Goal: Task Accomplishment & Management: Complete application form

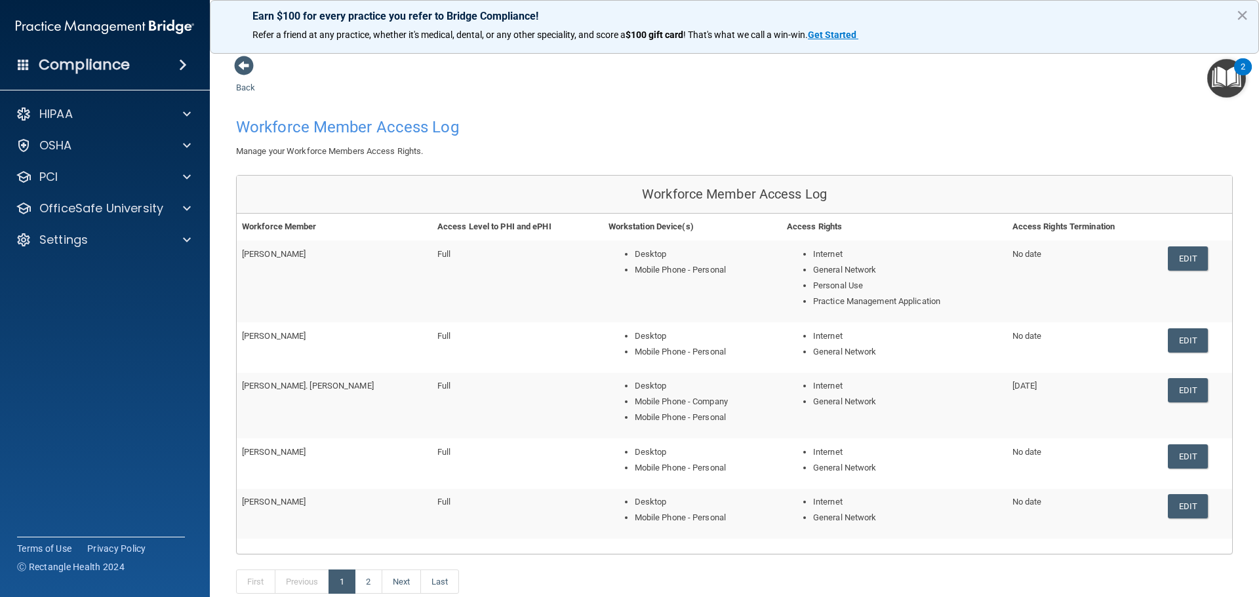
scroll to position [108, 0]
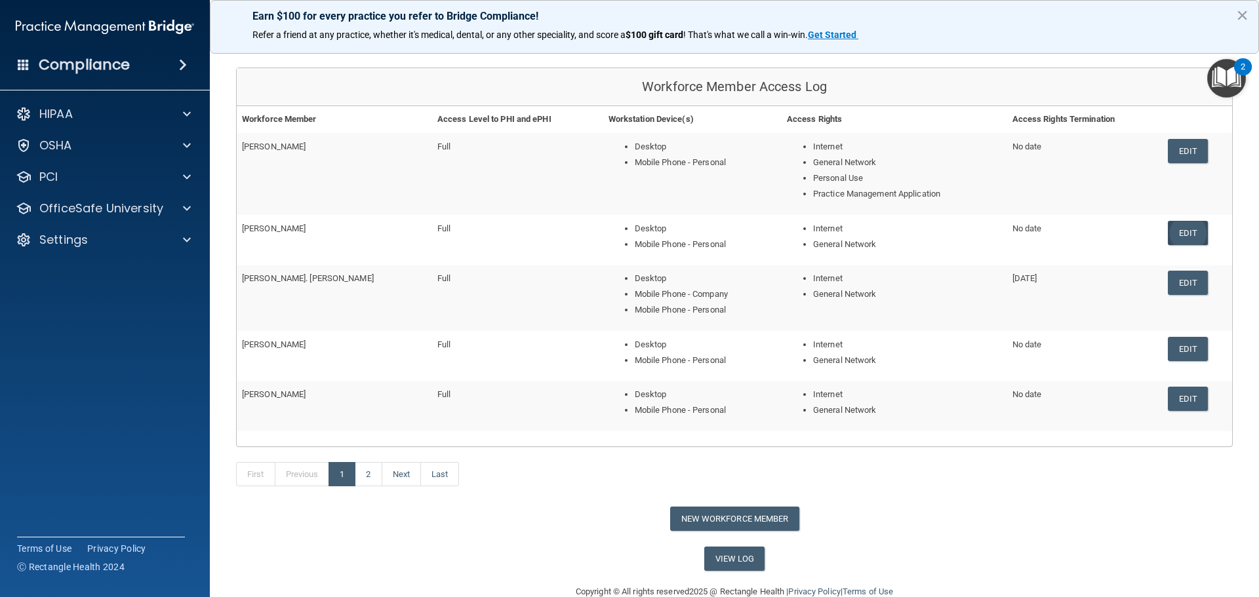
click at [1174, 227] on link "Edit" at bounding box center [1188, 233] width 40 height 24
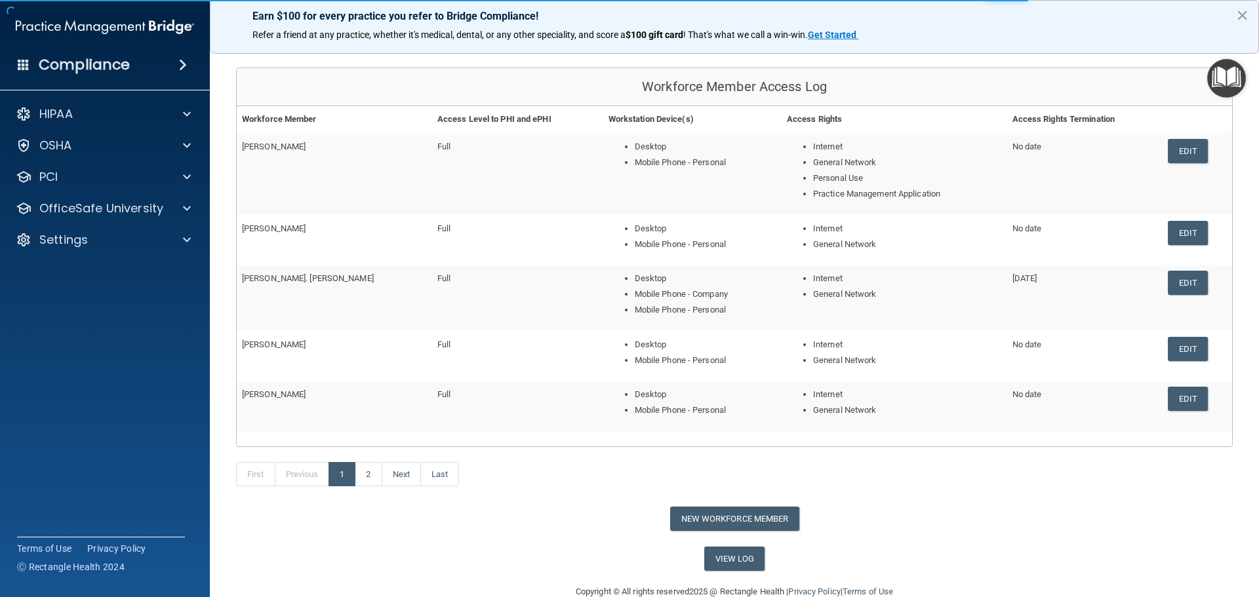
scroll to position [208, 0]
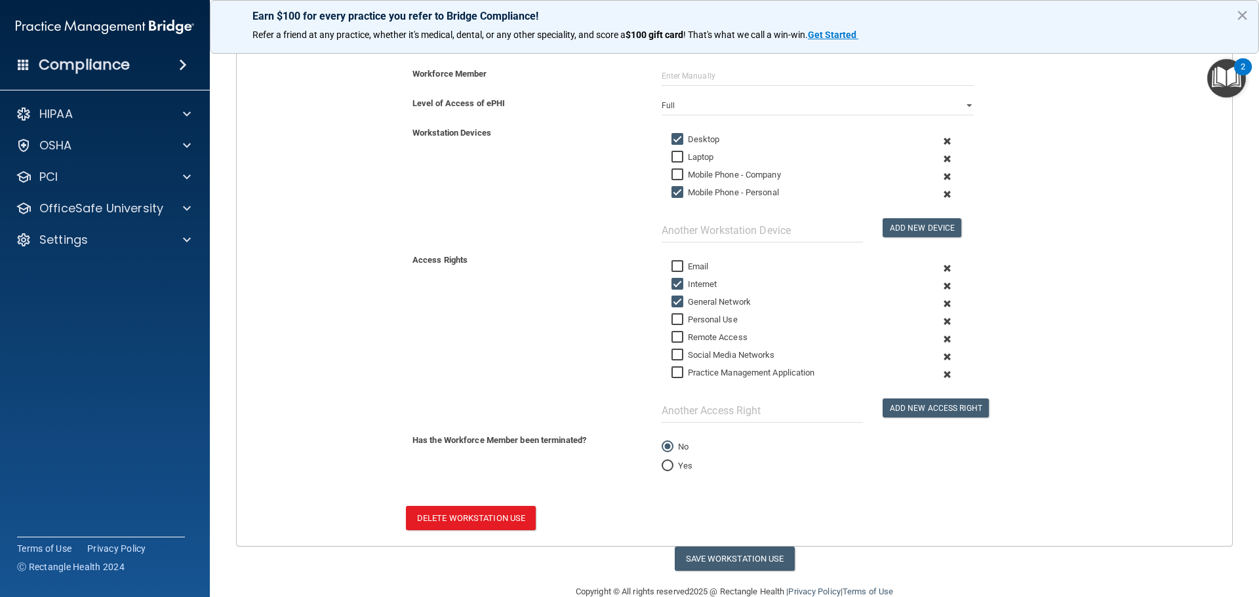
click at [703, 369] on label "Practice Management Application" at bounding box center [744, 373] width 144 height 16
click at [687, 369] on input "Practice Management Application" at bounding box center [679, 373] width 15 height 10
checkbox input "true"
click at [744, 561] on button "Save Workstation Use" at bounding box center [735, 559] width 120 height 24
select select "? string:Full ?"
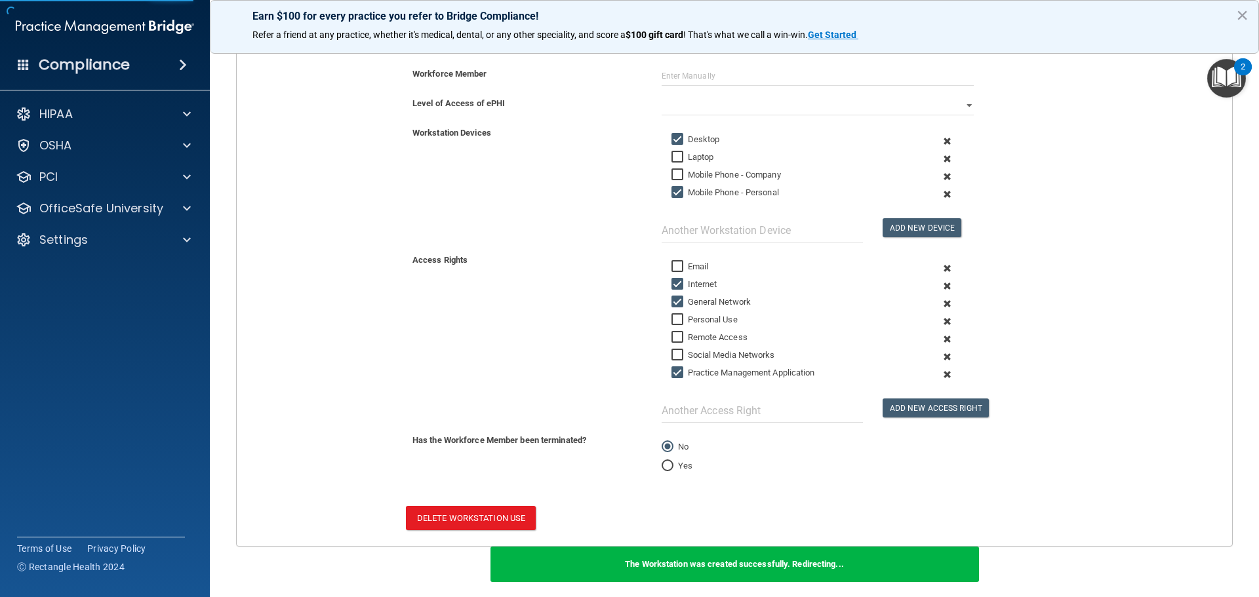
scroll to position [150, 0]
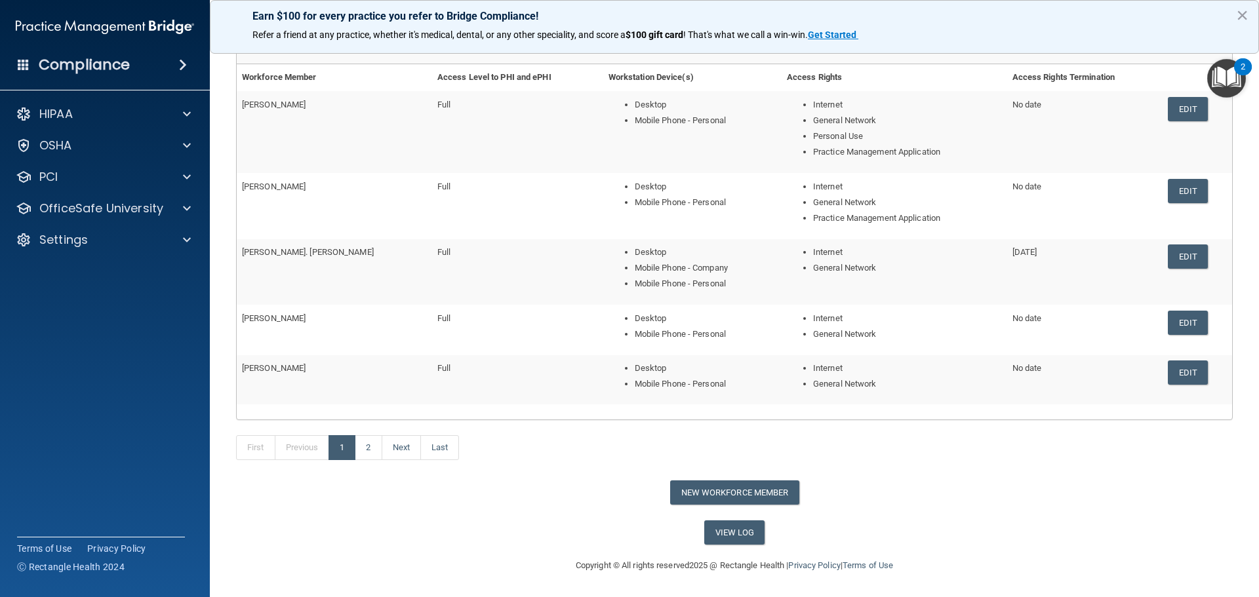
drag, startPoint x: 1166, startPoint y: 324, endPoint x: 344, endPoint y: 386, distance: 824.8
click at [1168, 324] on link "Edit" at bounding box center [1188, 323] width 40 height 24
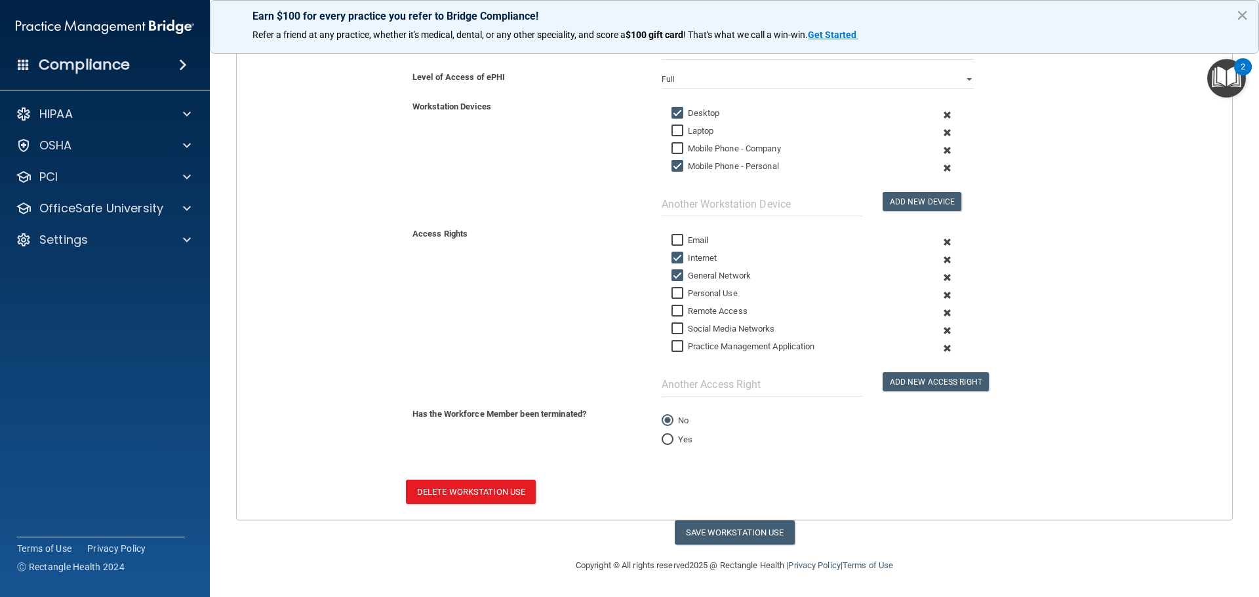
click at [706, 346] on label "Practice Management Application" at bounding box center [744, 347] width 144 height 16
click at [687, 346] on input "Practice Management Application" at bounding box center [679, 347] width 15 height 10
checkbox input "true"
click at [709, 529] on button "Save Workstation Use" at bounding box center [735, 533] width 120 height 24
select select "? string:Full ?"
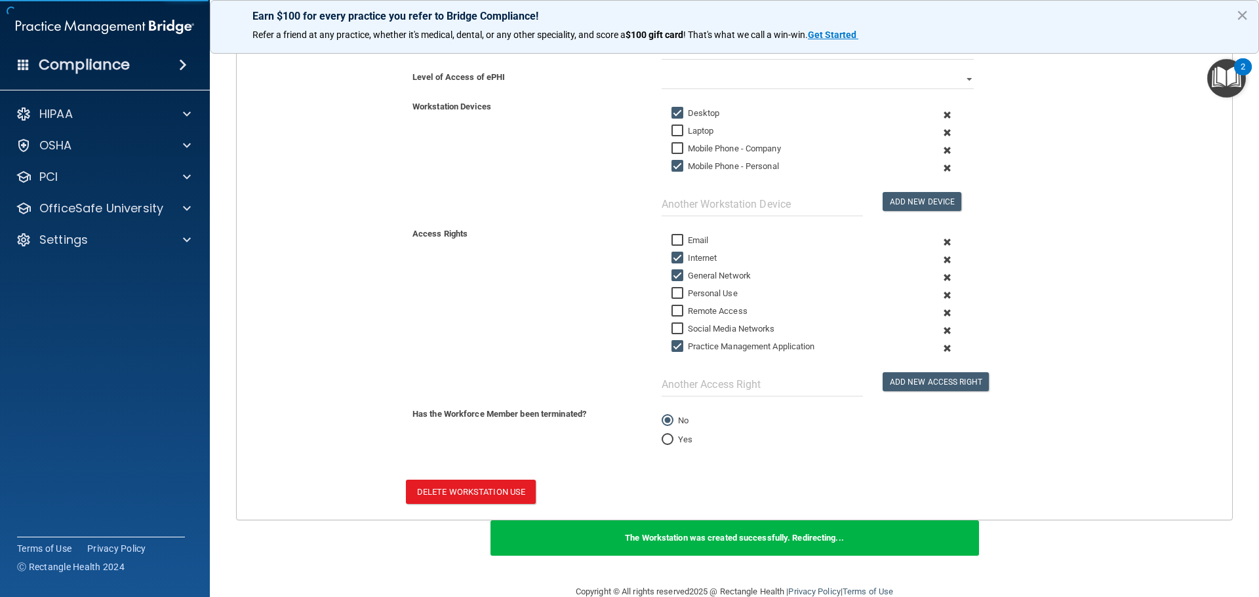
scroll to position [139, 0]
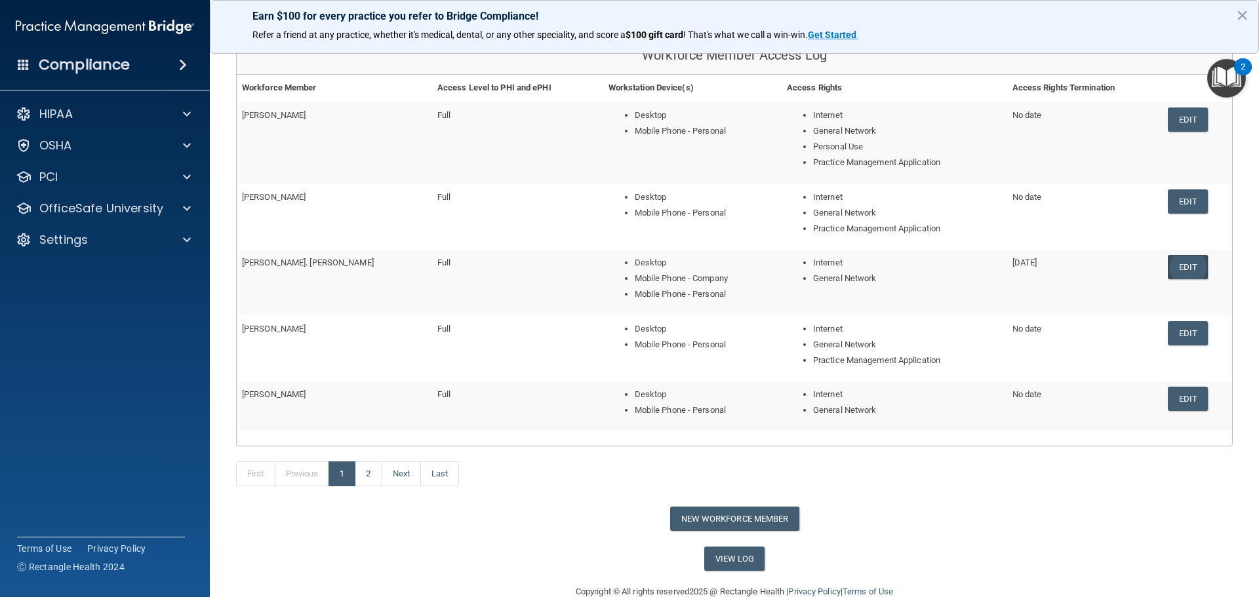
click at [1185, 271] on link "Edit" at bounding box center [1188, 267] width 40 height 24
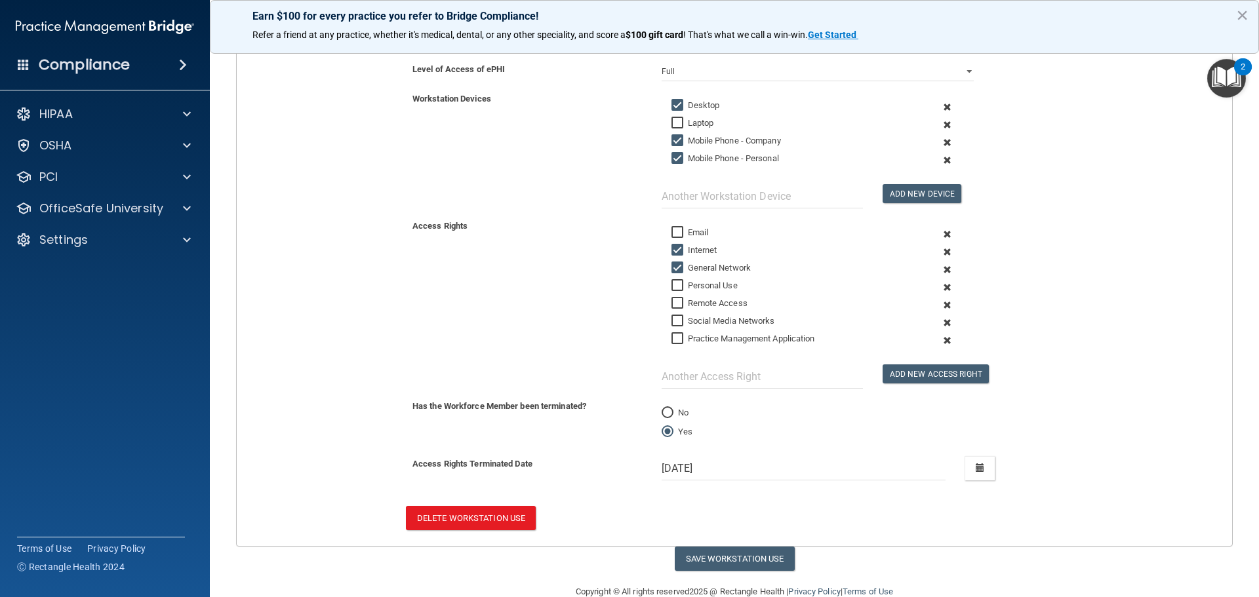
click at [754, 338] on label "Practice Management Application" at bounding box center [744, 339] width 144 height 16
click at [687, 338] on input "Practice Management Application" at bounding box center [679, 339] width 15 height 10
checkbox input "true"
click at [674, 142] on input "Mobile Phone - Company" at bounding box center [679, 141] width 15 height 10
checkbox input "false"
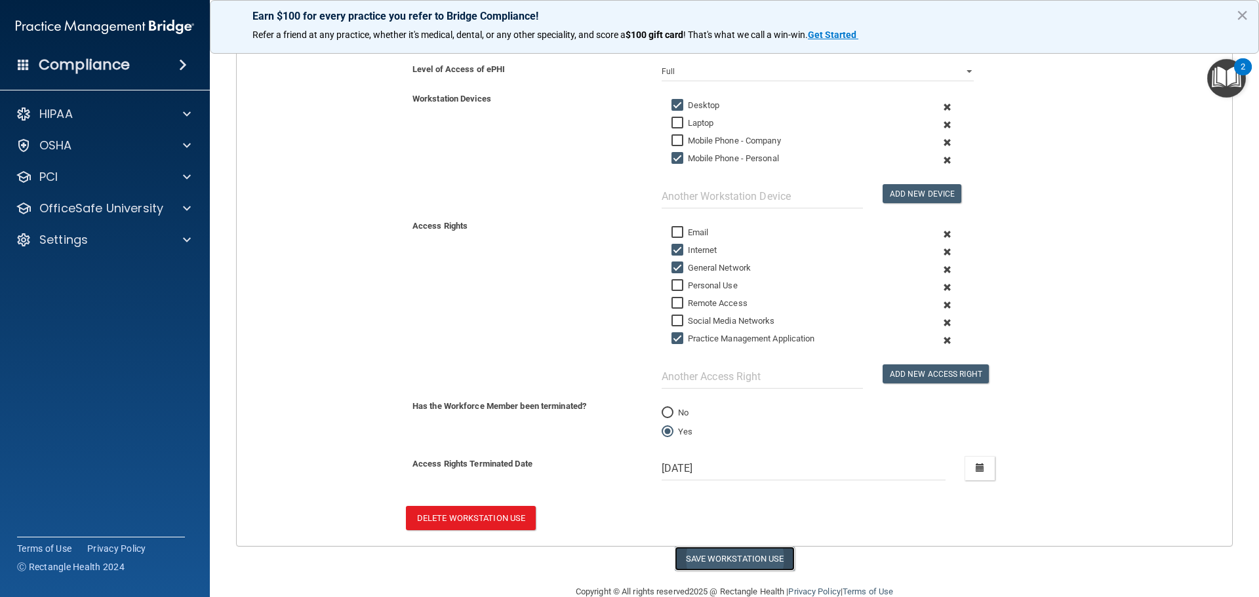
click at [738, 556] on button "Save Workstation Use" at bounding box center [735, 559] width 120 height 24
select select "? string:Full ?"
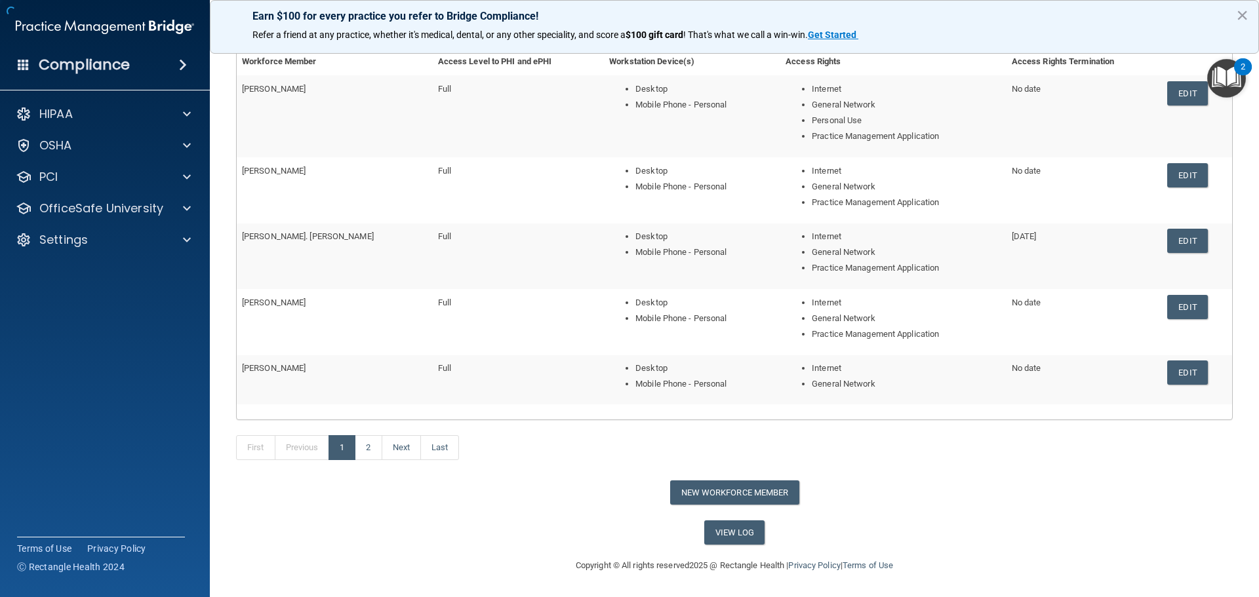
scroll to position [165, 0]
click at [1192, 370] on link "Edit" at bounding box center [1187, 373] width 40 height 24
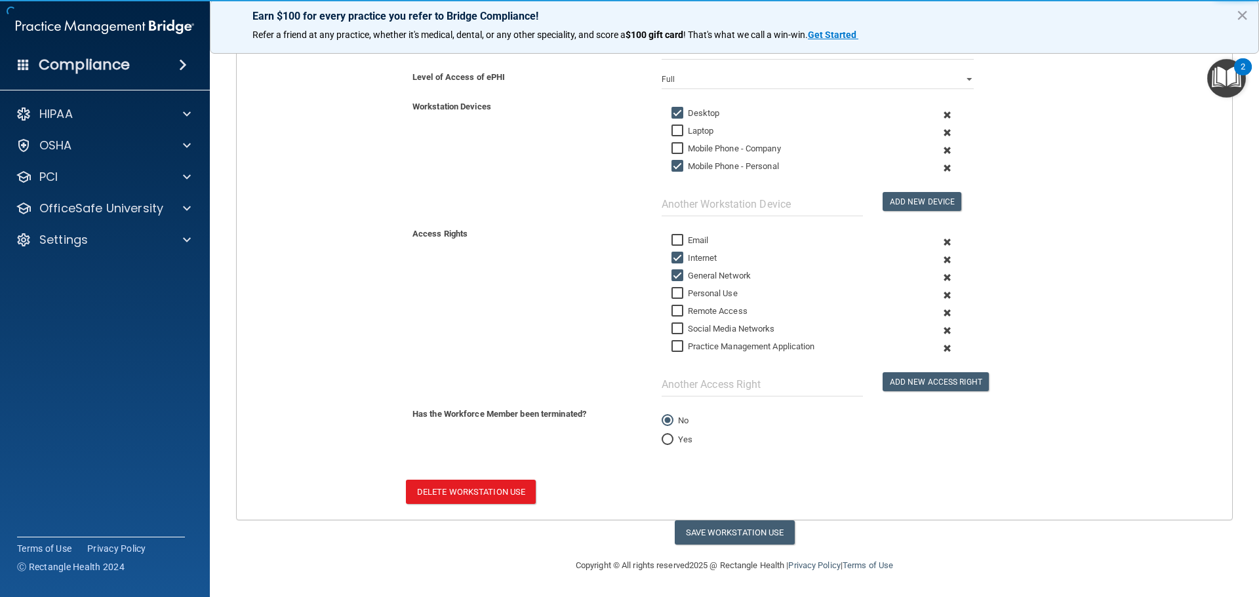
click at [680, 343] on input "Practice Management Application" at bounding box center [679, 347] width 15 height 10
checkbox input "true"
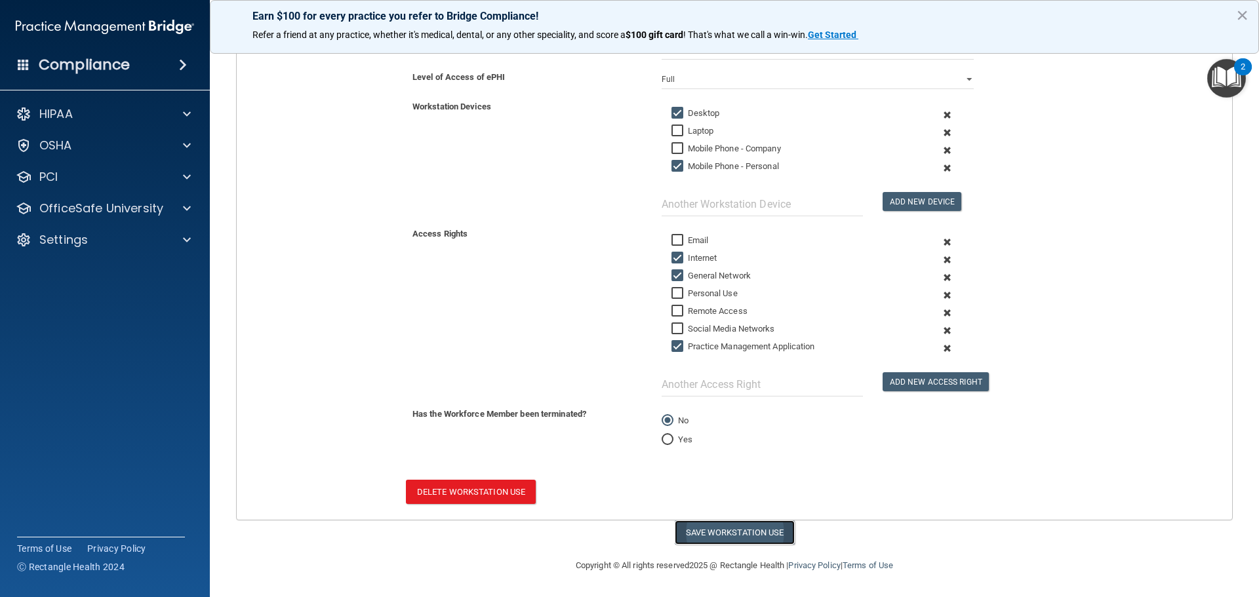
click at [717, 530] on button "Save Workstation Use" at bounding box center [735, 533] width 120 height 24
select select "? string:Full ?"
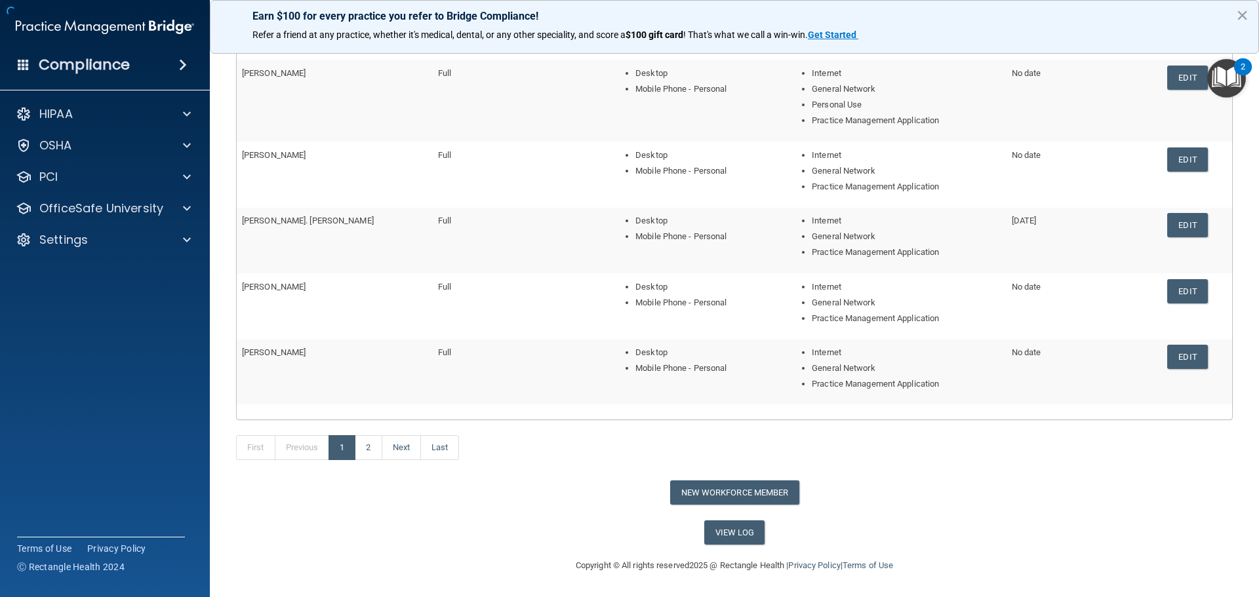
scroll to position [155, 0]
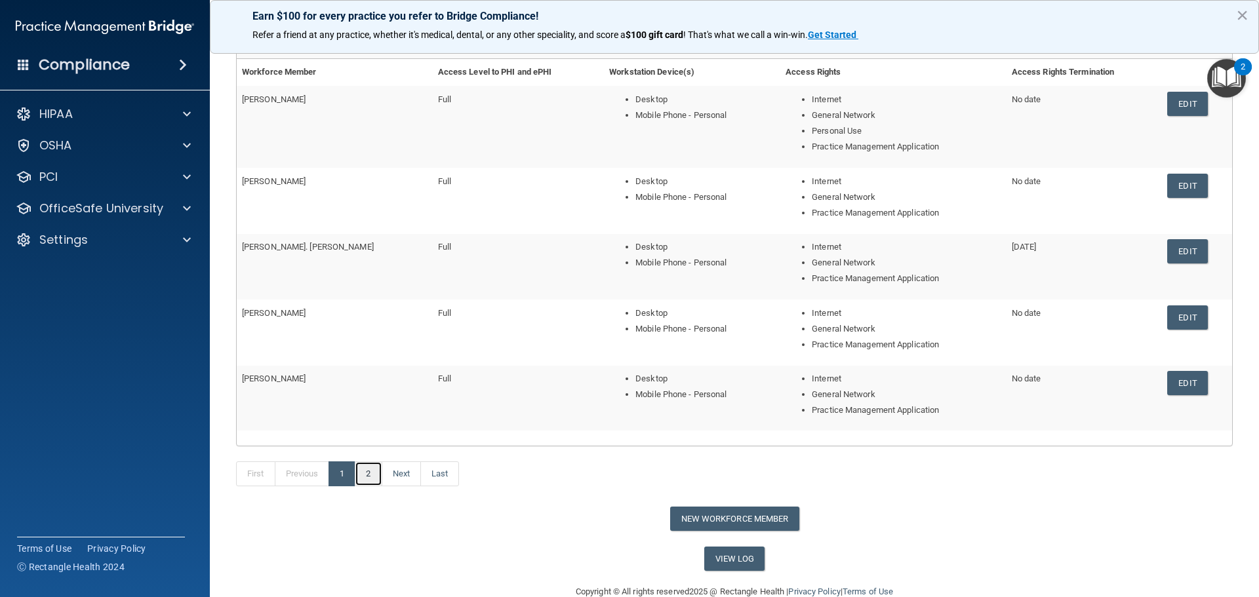
click at [374, 479] on link "2" at bounding box center [368, 474] width 27 height 25
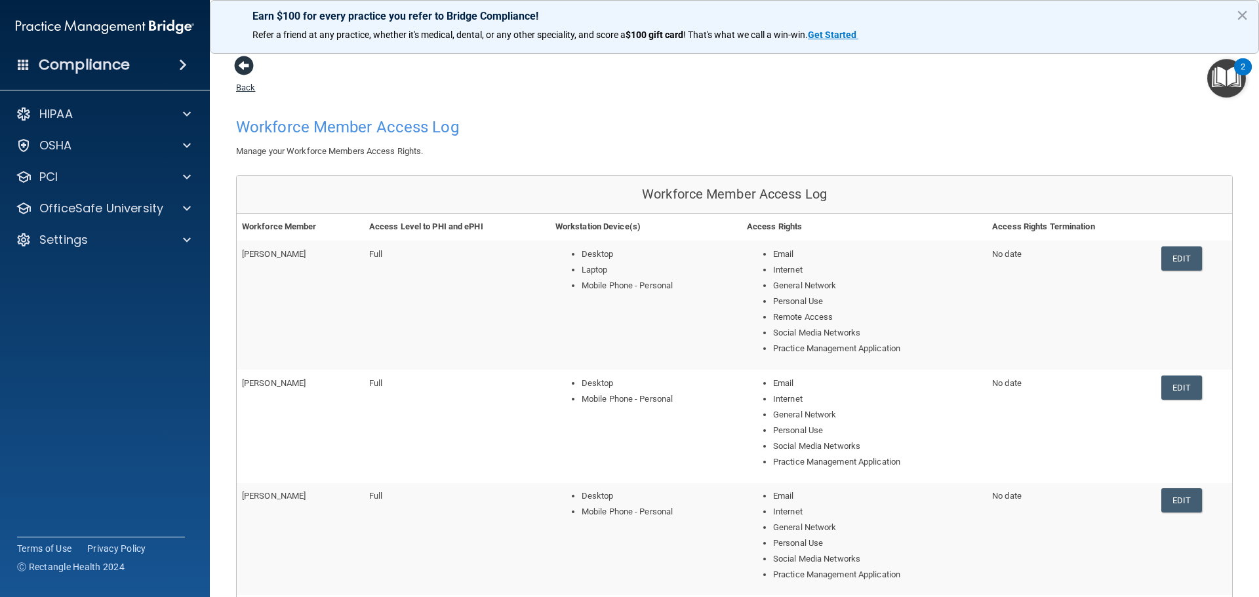
click at [240, 70] on span at bounding box center [244, 66] width 20 height 20
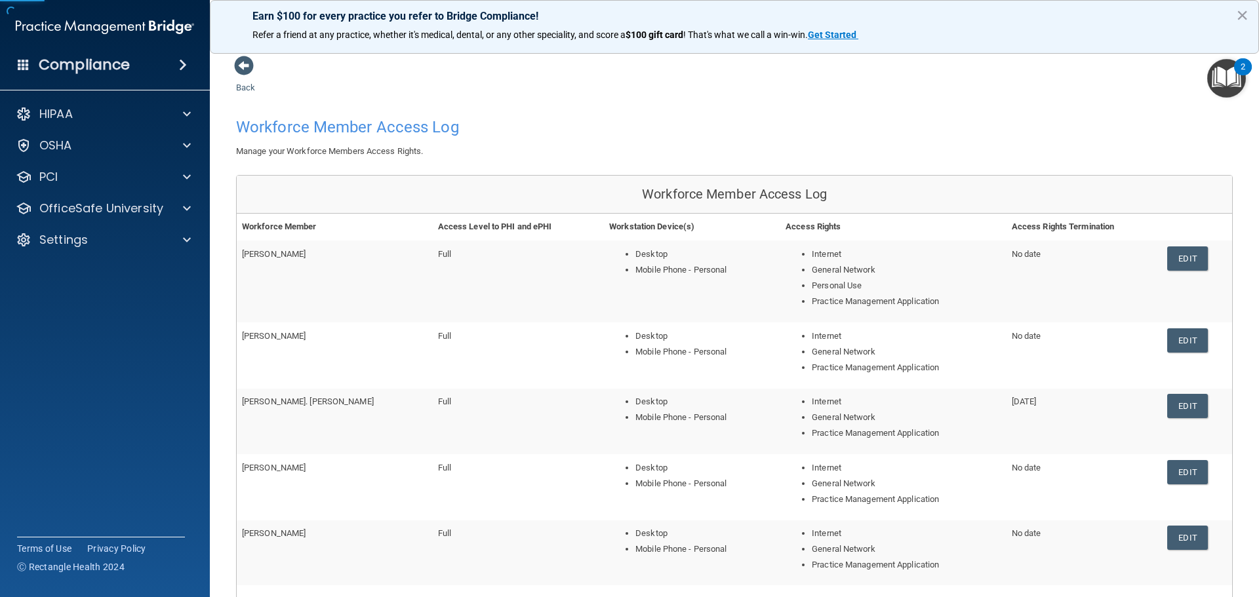
click at [240, 70] on span at bounding box center [244, 66] width 20 height 20
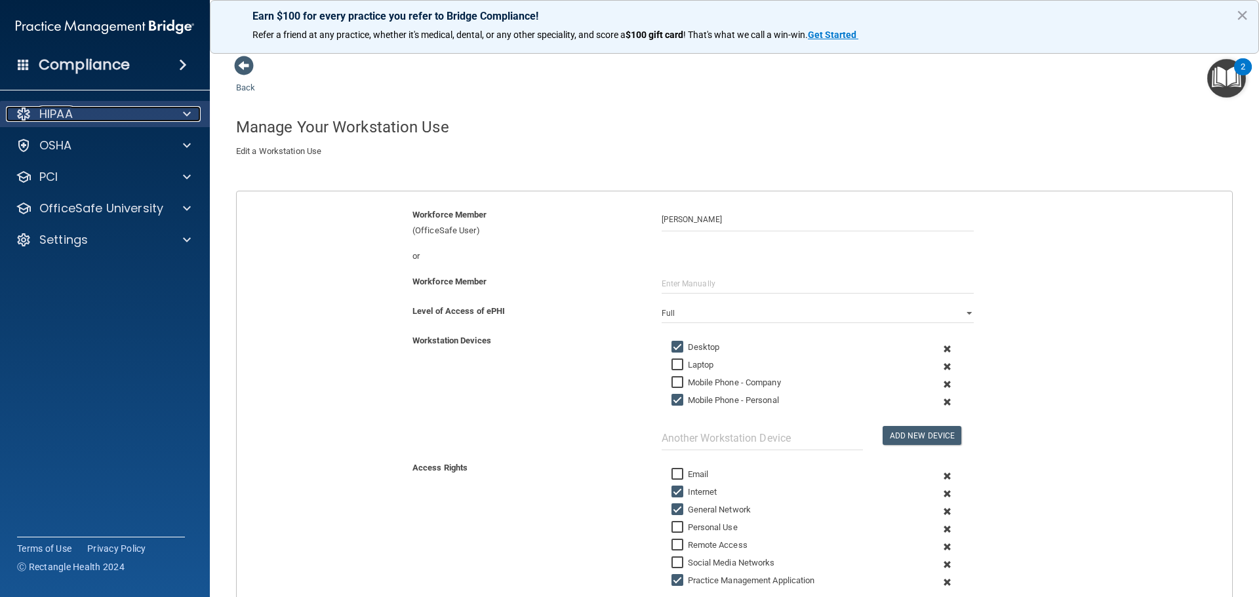
click at [148, 113] on div "HIPAA" at bounding box center [87, 114] width 163 height 16
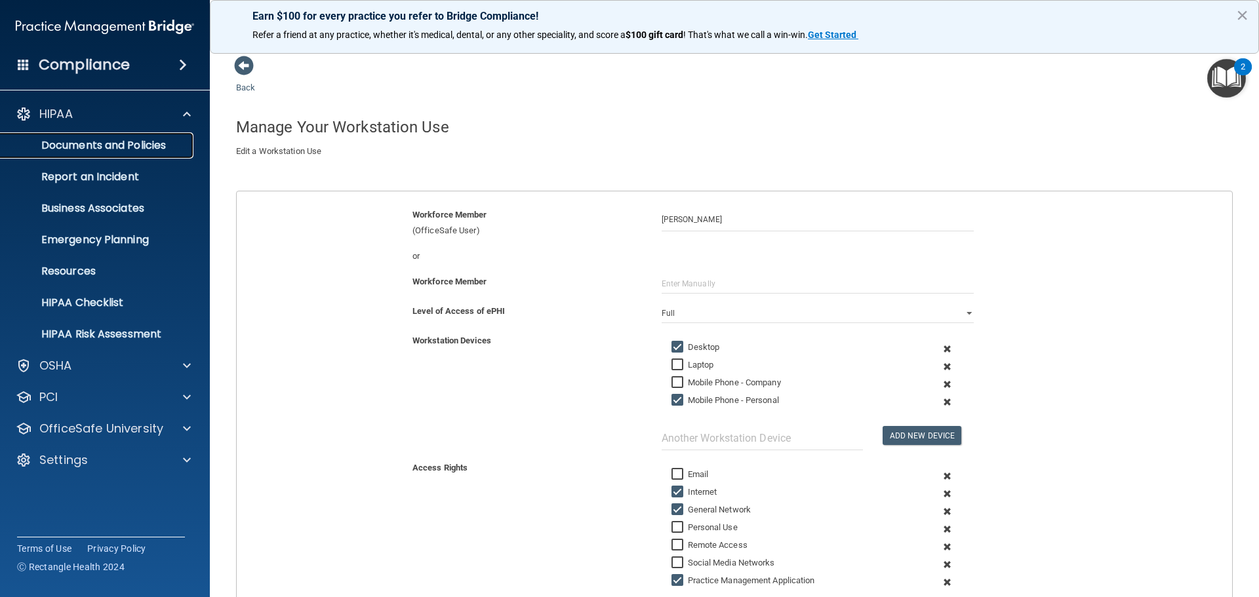
click at [139, 144] on p "Documents and Policies" at bounding box center [98, 145] width 179 height 13
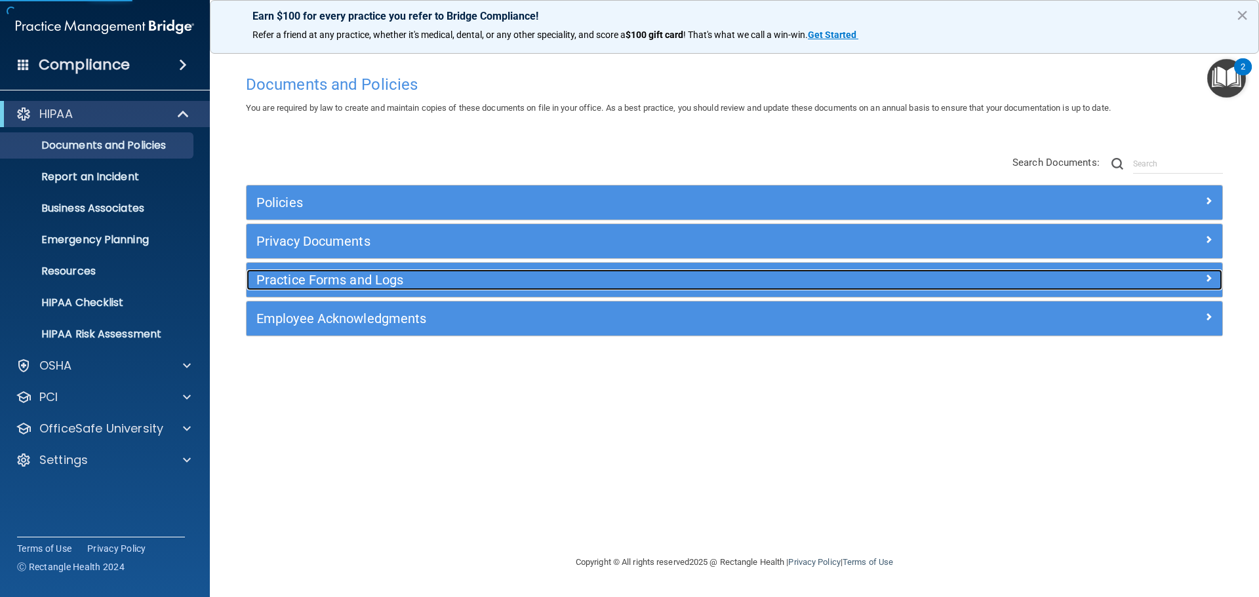
click at [340, 278] on h5 "Practice Forms and Logs" at bounding box center [612, 280] width 712 height 14
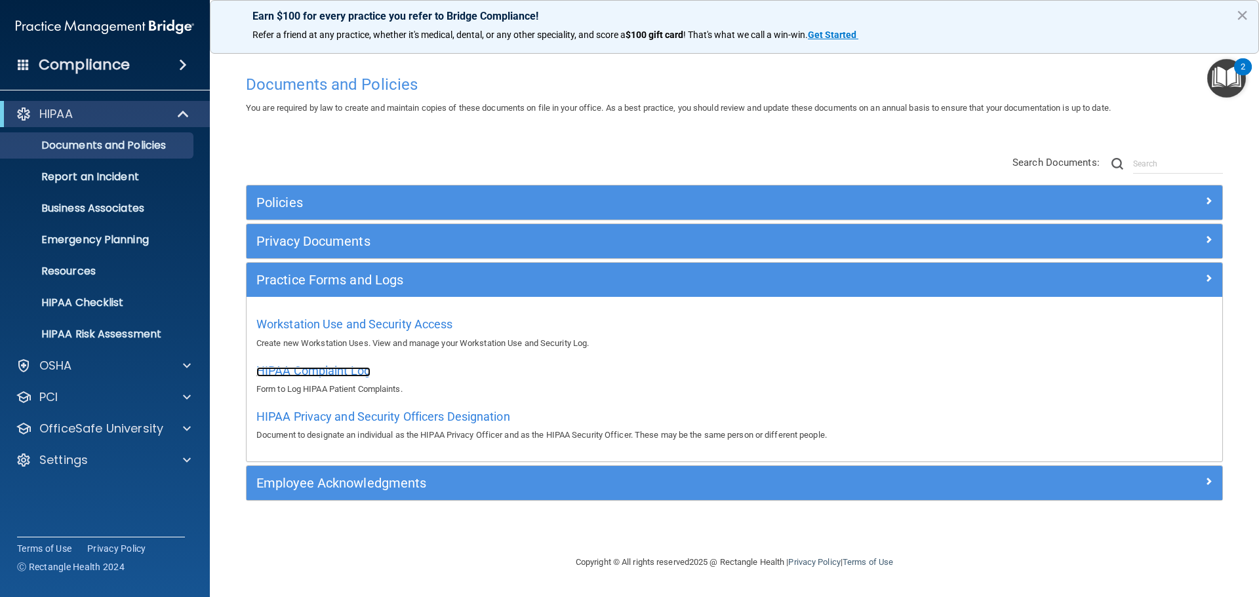
click at [322, 367] on span "HIPAA Complaint Log" at bounding box center [313, 371] width 114 height 14
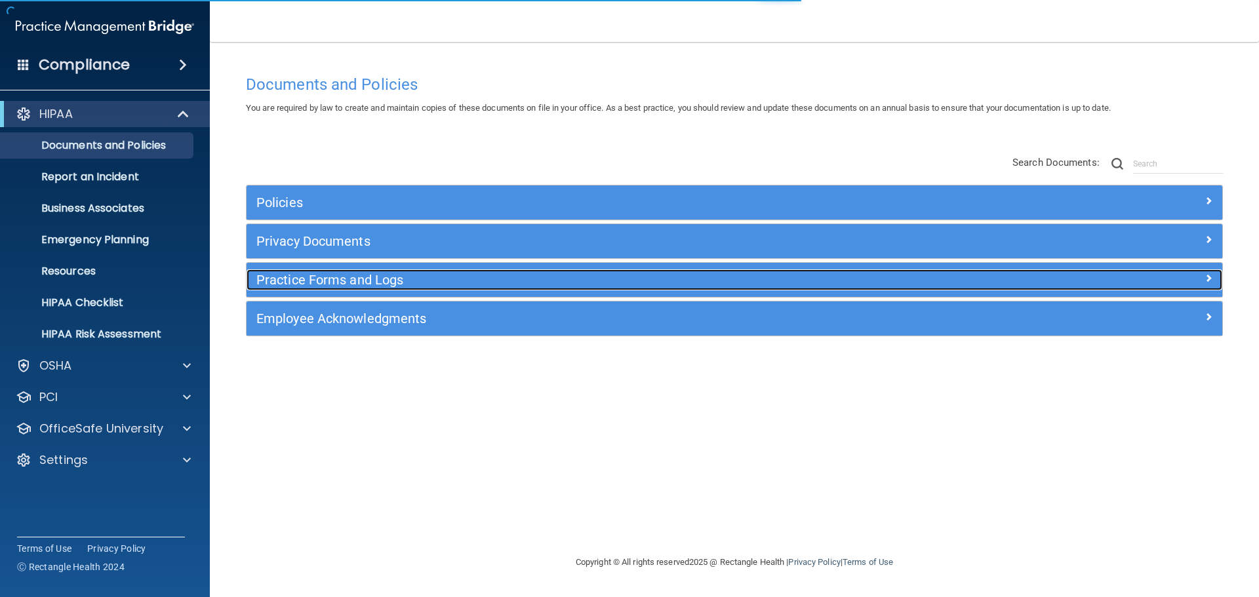
click at [357, 280] on h5 "Practice Forms and Logs" at bounding box center [612, 280] width 712 height 14
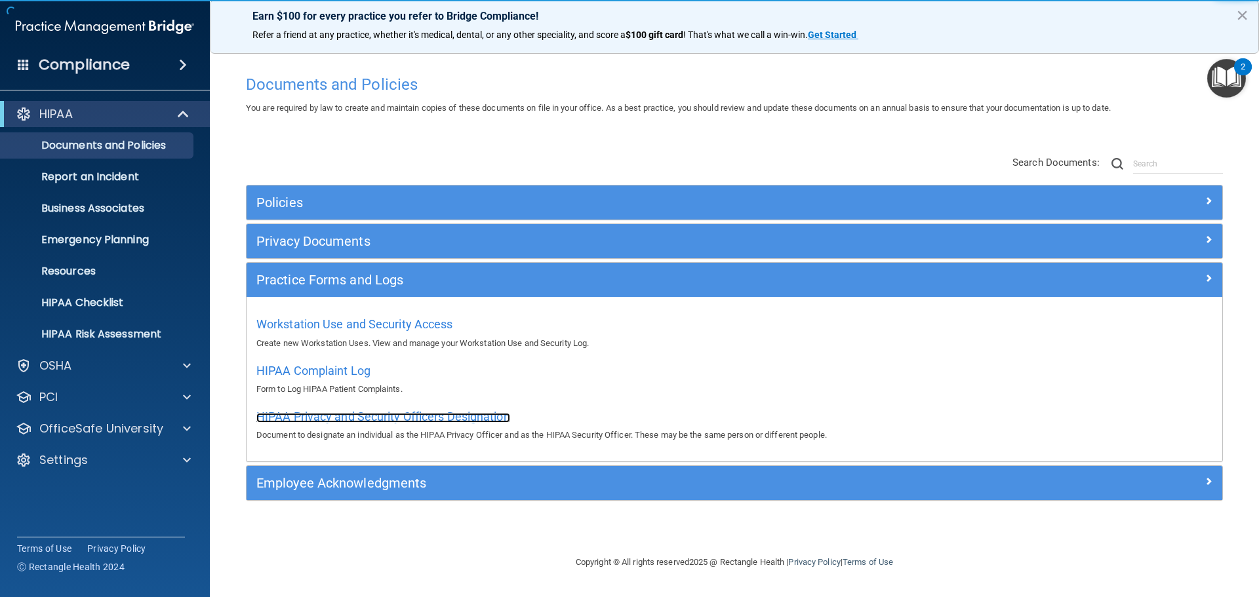
click at [317, 416] on span "HIPAA Privacy and Security Officers Designation" at bounding box center [383, 417] width 254 height 14
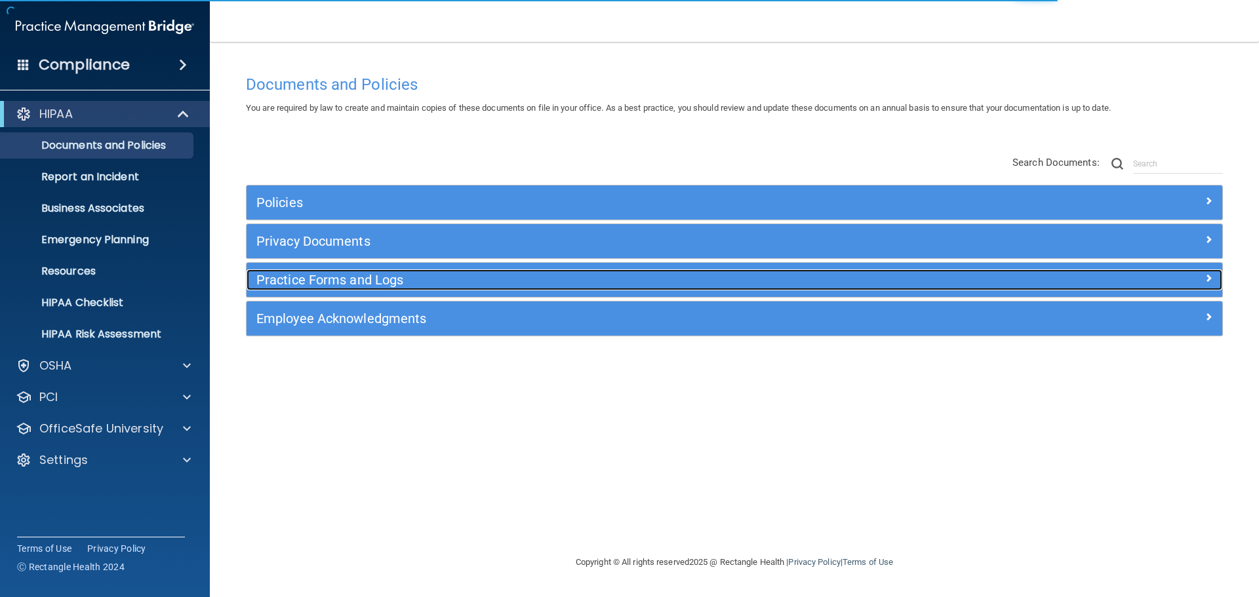
click at [384, 279] on h5 "Practice Forms and Logs" at bounding box center [612, 280] width 712 height 14
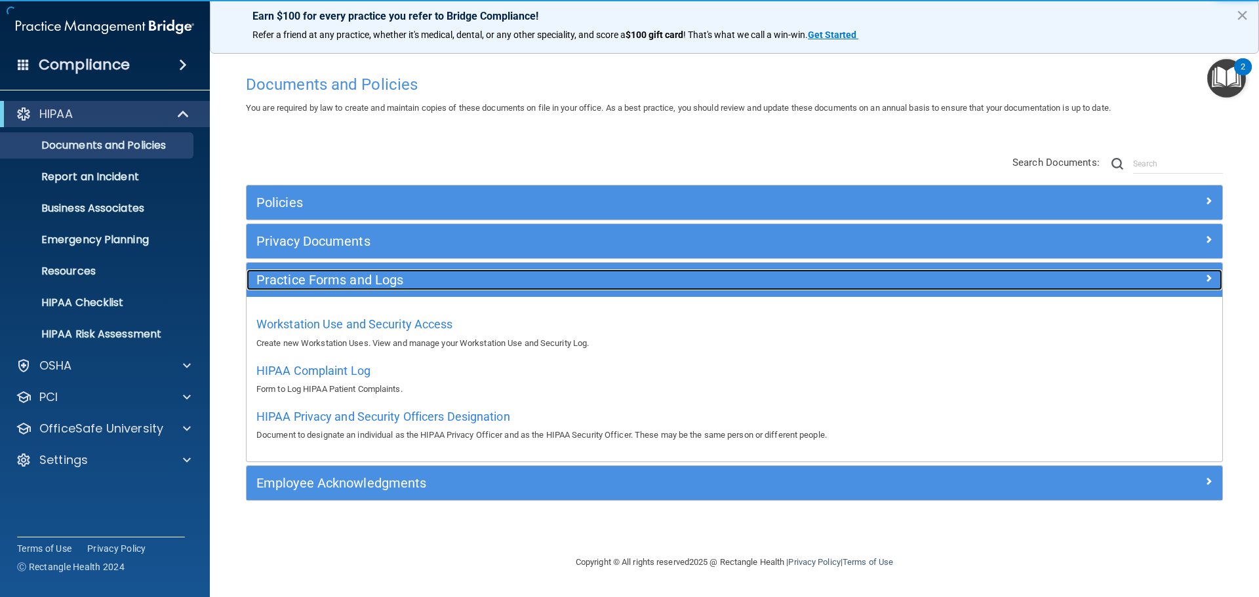
click at [390, 283] on h5 "Practice Forms and Logs" at bounding box center [612, 280] width 712 height 14
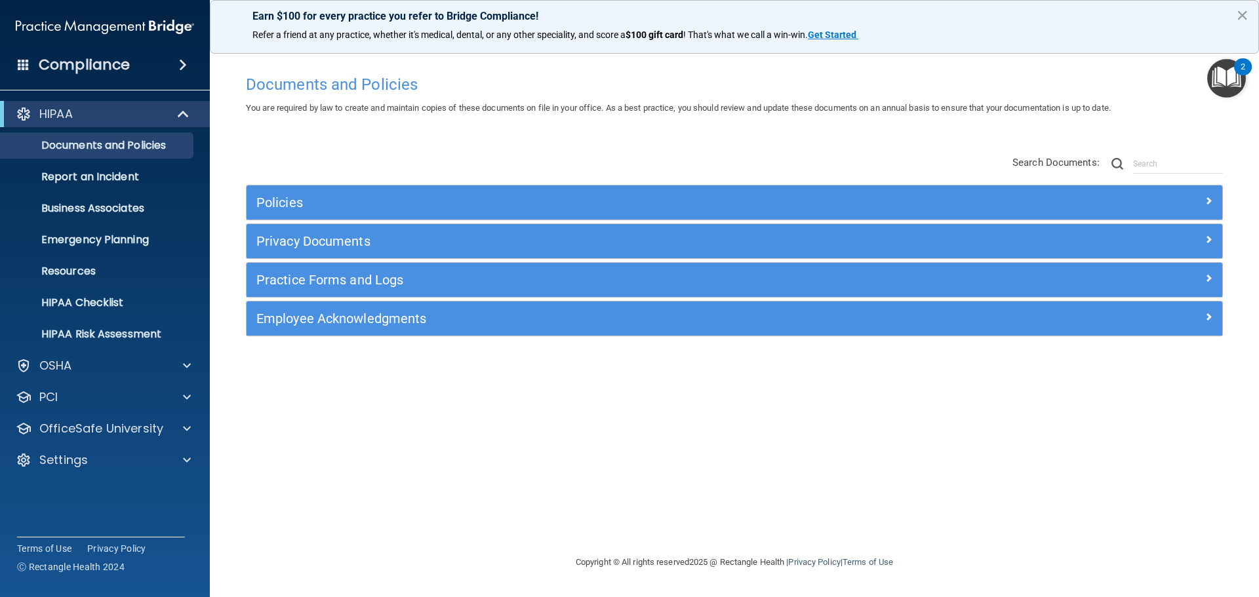
click at [375, 333] on div "Employee Acknowledgments" at bounding box center [735, 319] width 976 height 34
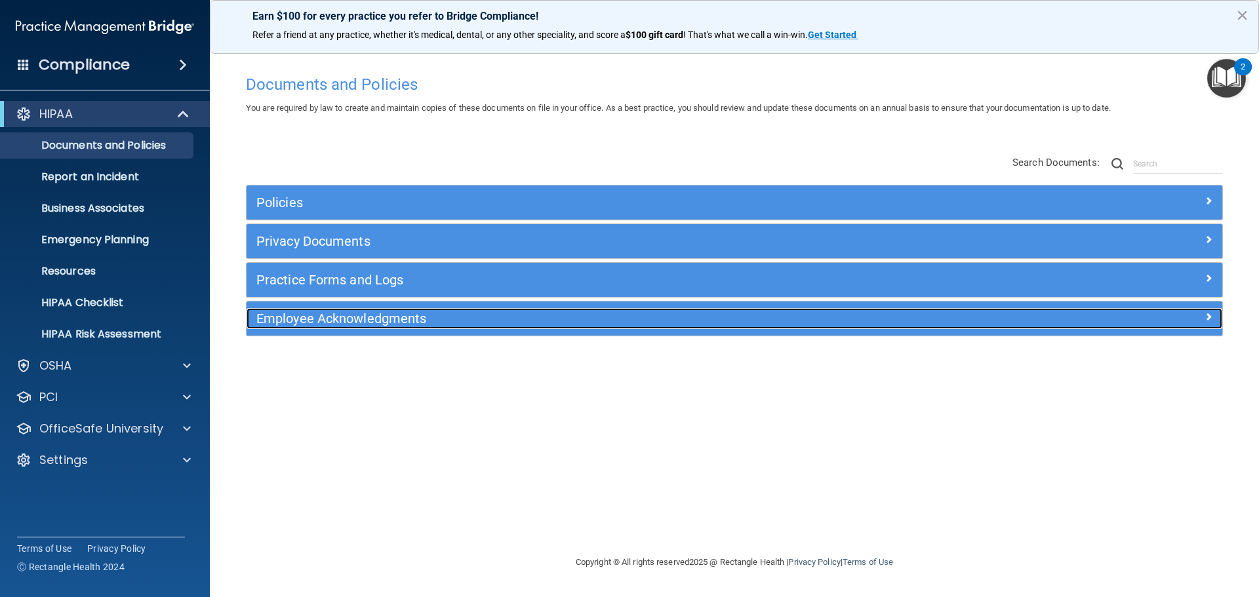
click at [380, 323] on h5 "Employee Acknowledgments" at bounding box center [612, 319] width 712 height 14
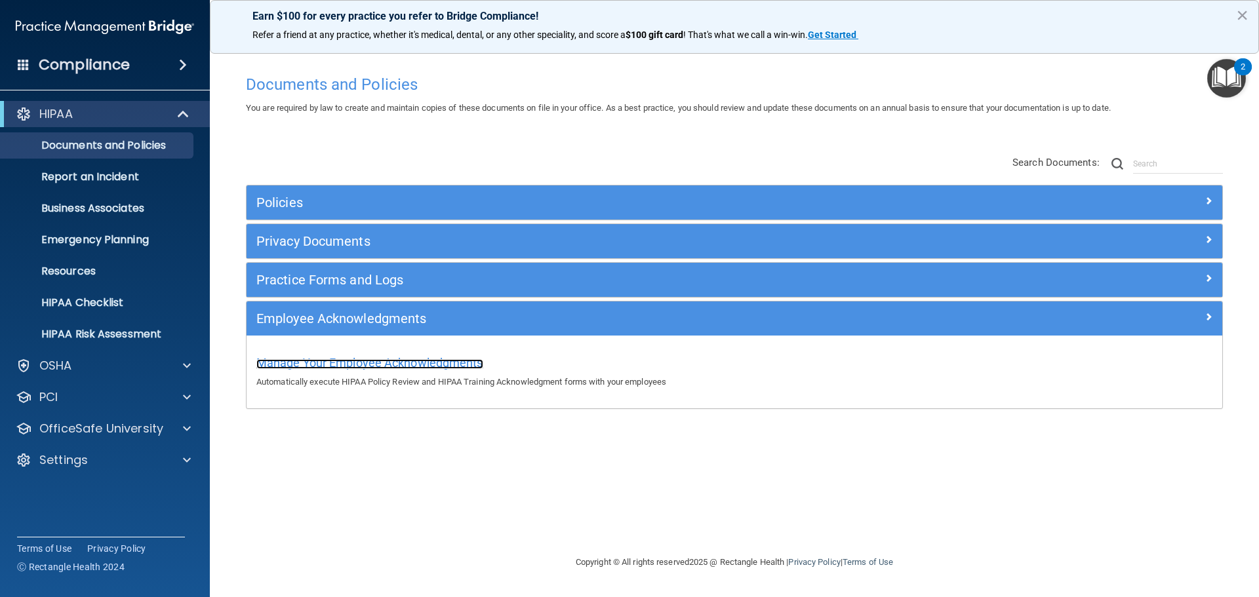
click at [410, 359] on span "Manage Your Employee Acknowledgments" at bounding box center [369, 363] width 227 height 14
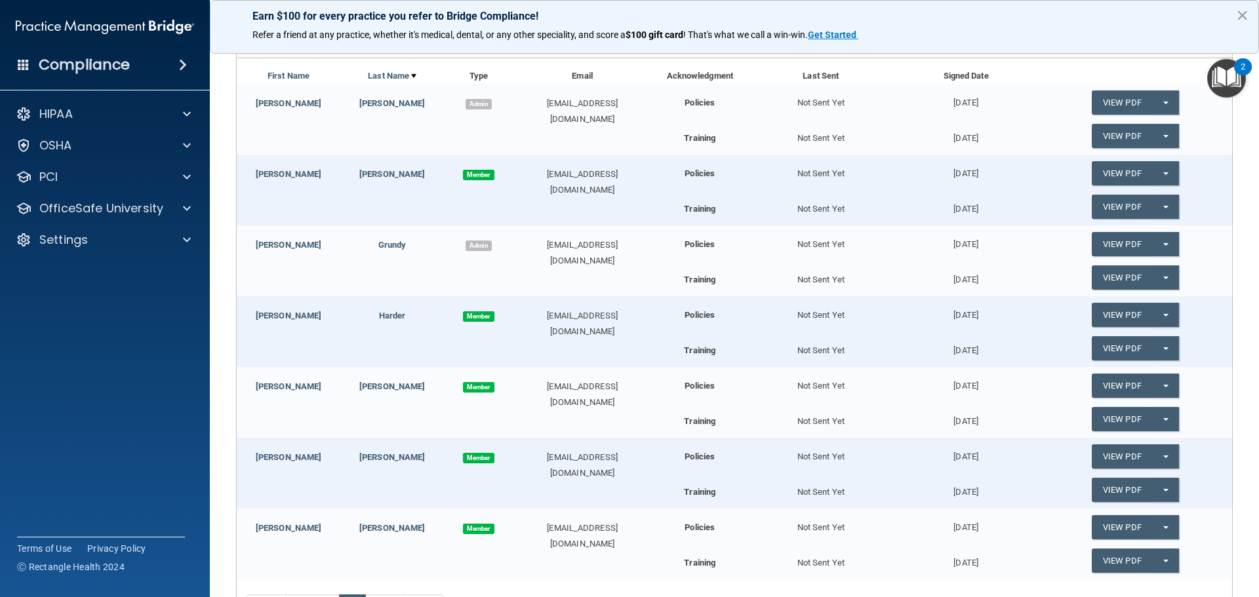
scroll to position [150, 0]
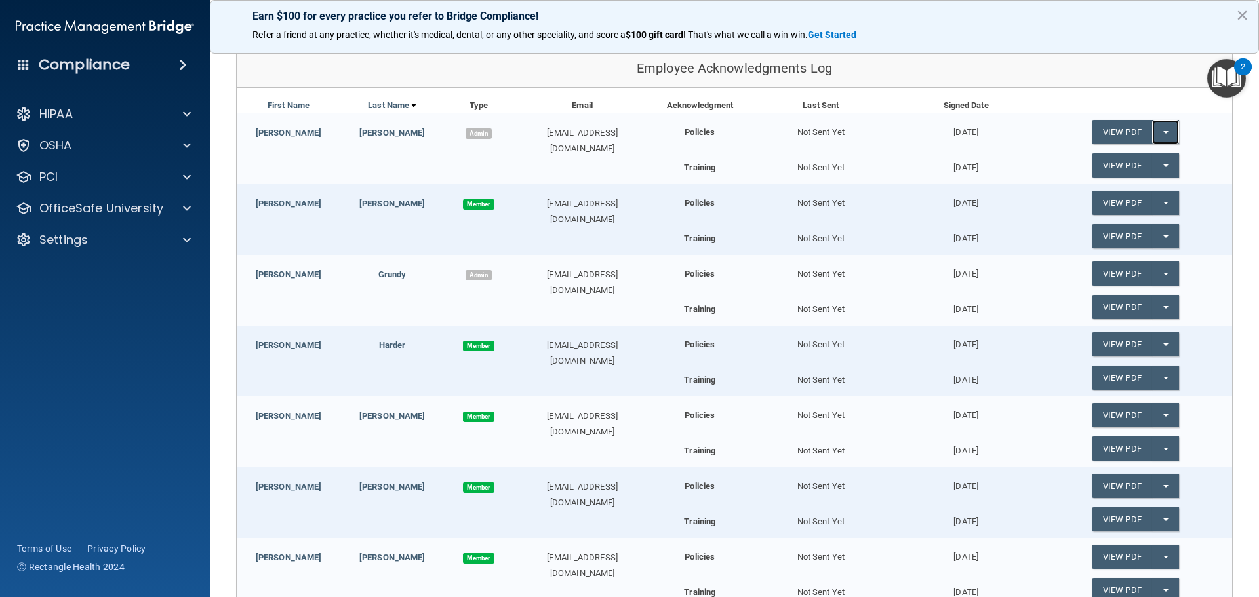
click at [1161, 130] on button "Split button!" at bounding box center [1165, 132] width 27 height 24
click at [1122, 66] on div "Employee Acknowledgments Log" at bounding box center [735, 69] width 996 height 38
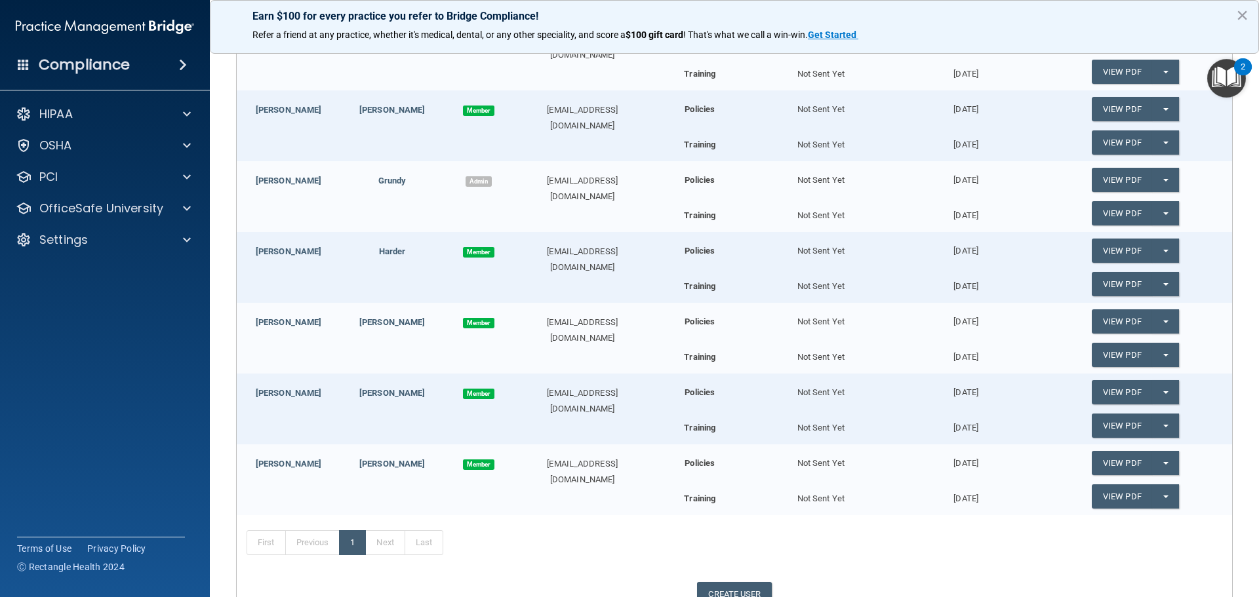
scroll to position [346, 0]
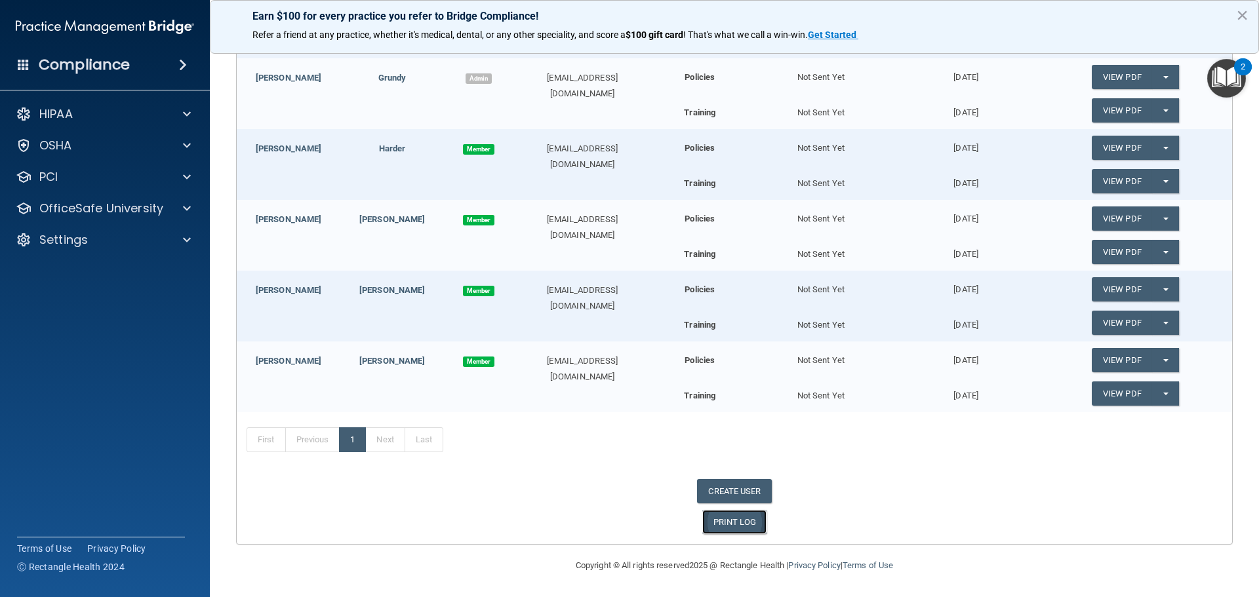
click at [737, 525] on link "PRINT LOG" at bounding box center [734, 522] width 65 height 24
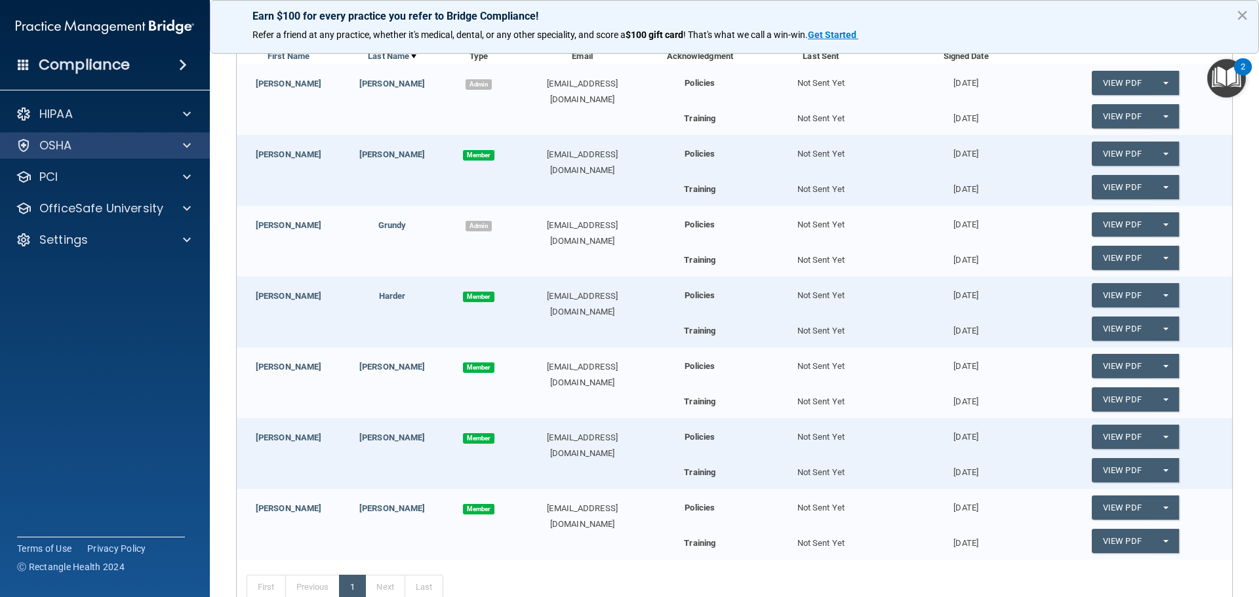
scroll to position [0, 0]
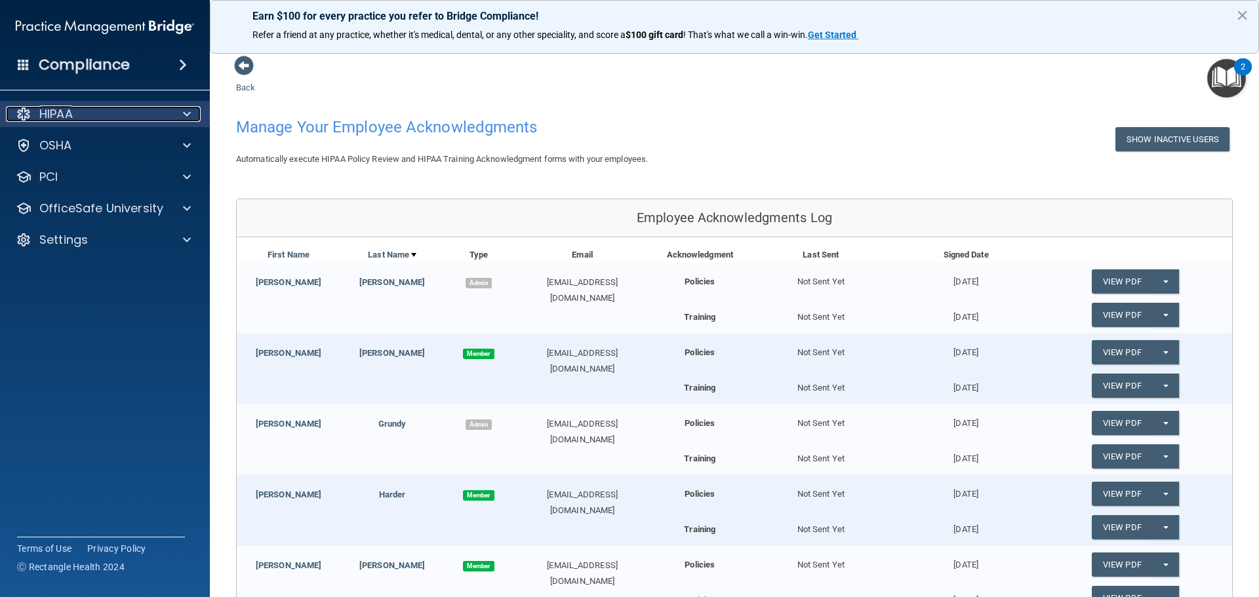
click at [115, 113] on div "HIPAA" at bounding box center [87, 114] width 163 height 16
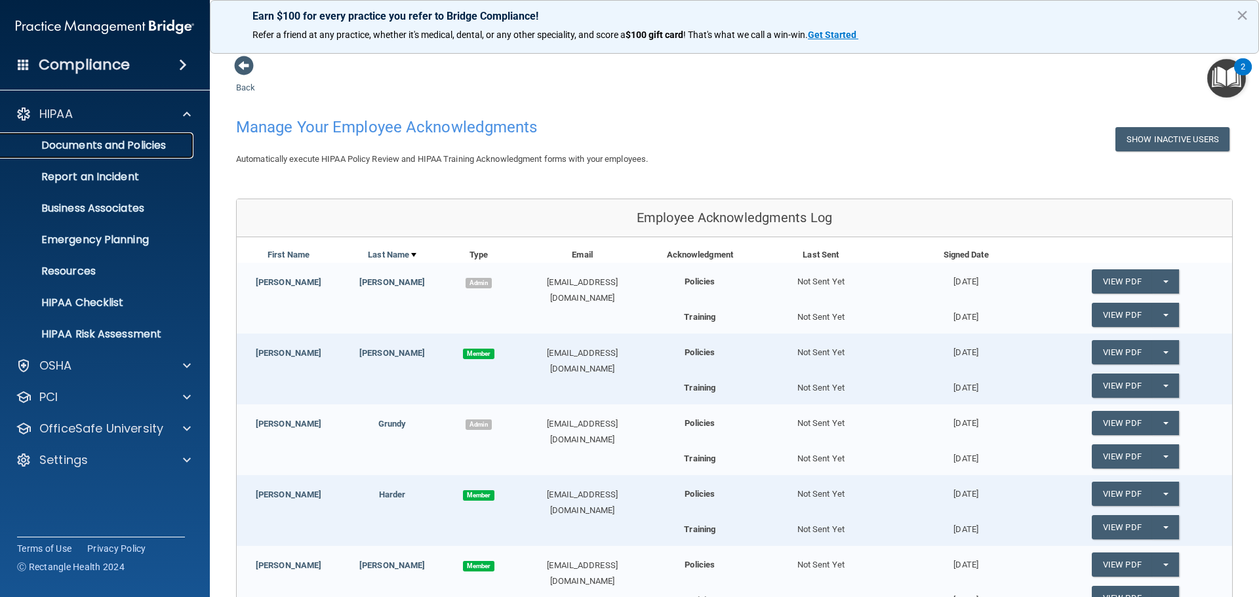
click at [136, 142] on p "Documents and Policies" at bounding box center [98, 145] width 179 height 13
